Goal: Transaction & Acquisition: Book appointment/travel/reservation

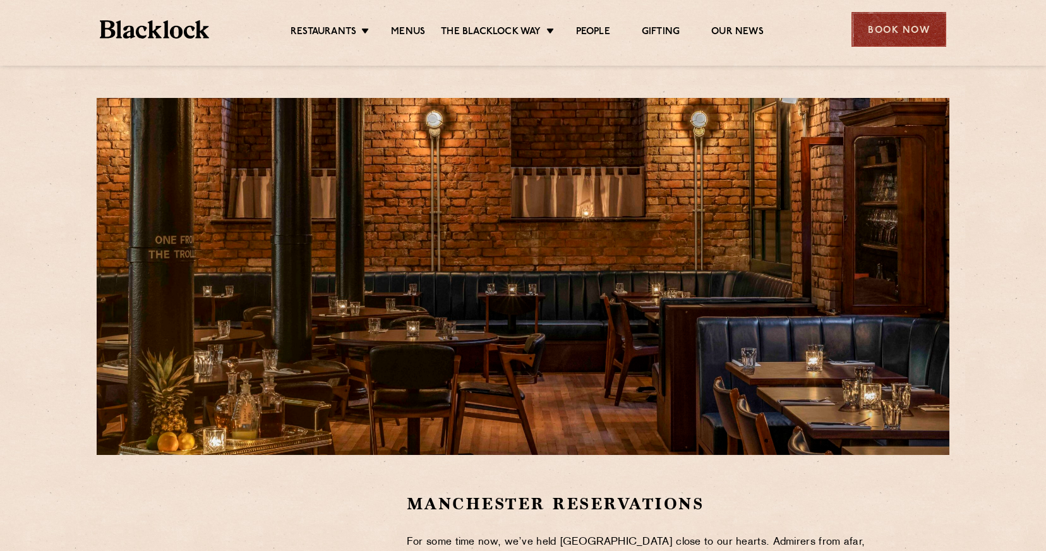
click at [873, 30] on div "Book Now" at bounding box center [899, 29] width 95 height 35
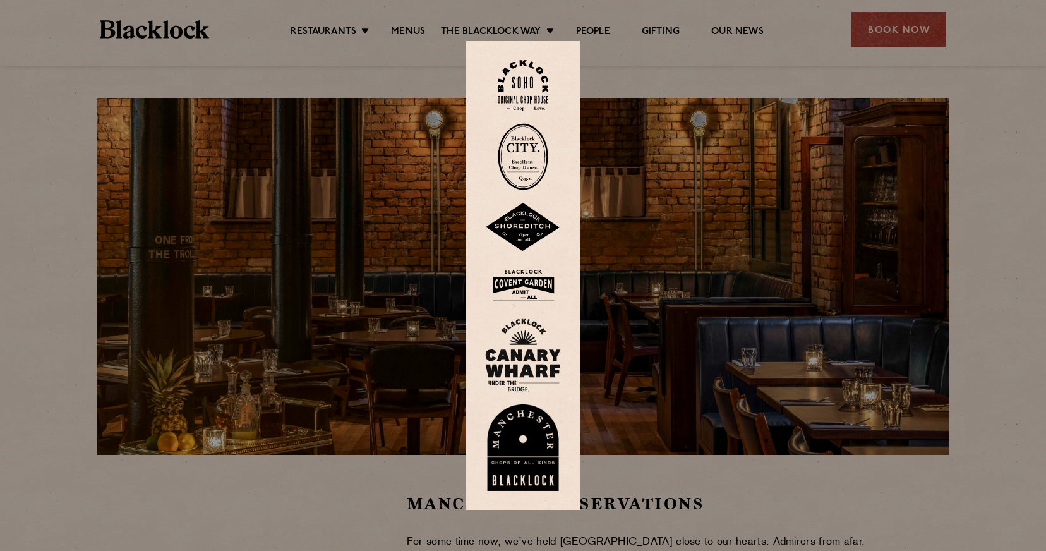
click at [533, 461] on img at bounding box center [523, 447] width 76 height 87
